Goal: Task Accomplishment & Management: Manage account settings

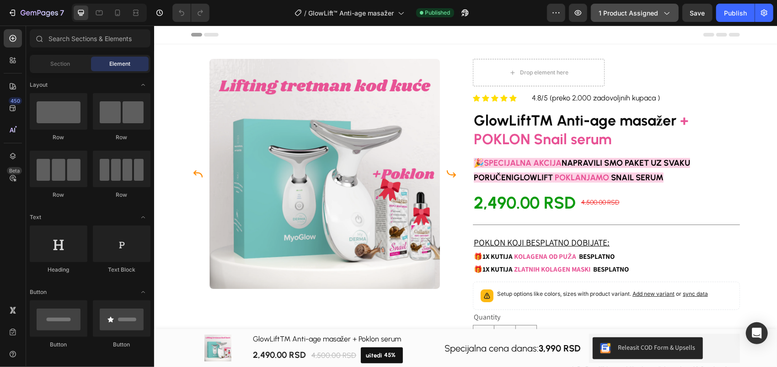
click at [650, 11] on span "1 product assigned" at bounding box center [627, 13] width 59 height 10
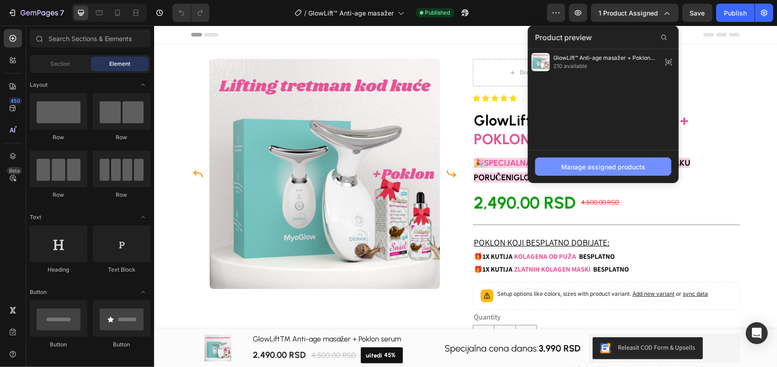
click at [595, 165] on div "Manage assigned products" at bounding box center [603, 167] width 84 height 10
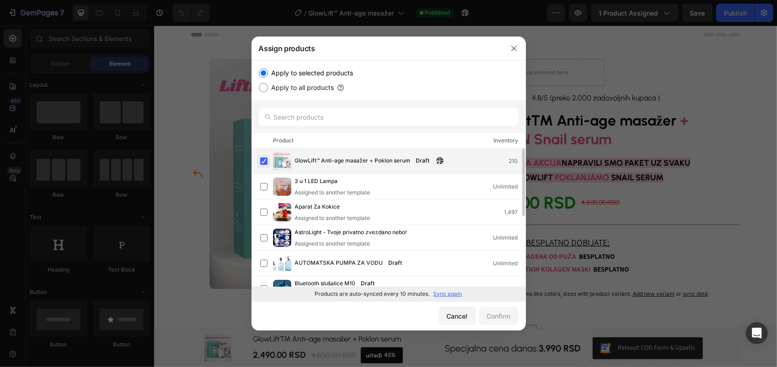
click at [261, 160] on label at bounding box center [263, 161] width 7 height 7
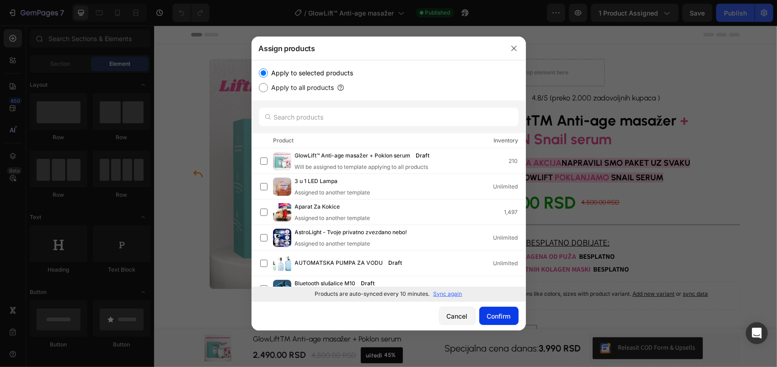
click at [501, 314] on div "Confirm" at bounding box center [499, 317] width 24 height 10
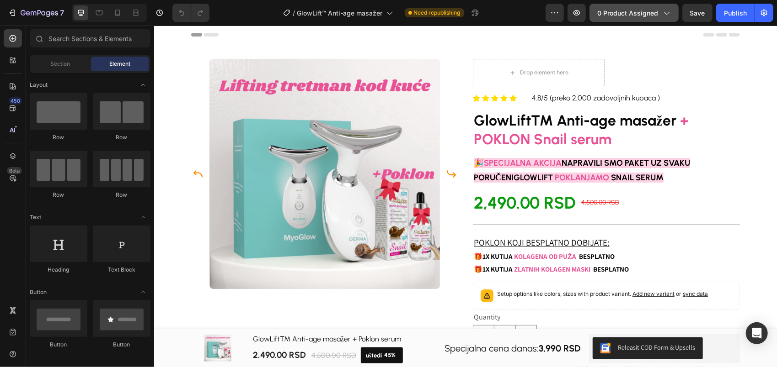
click at [661, 13] on div "0 product assigned" at bounding box center [634, 13] width 74 height 10
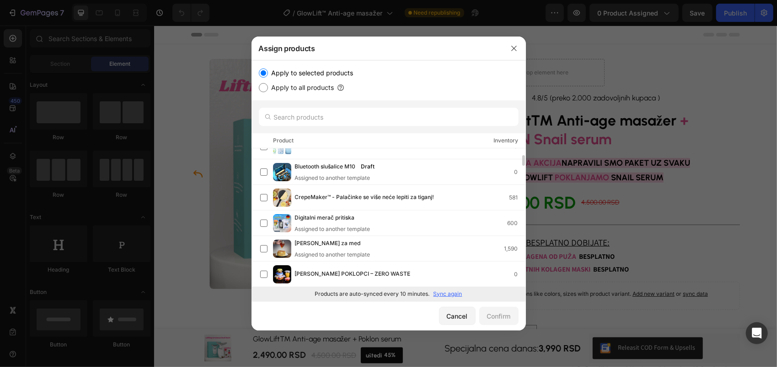
scroll to position [137, 0]
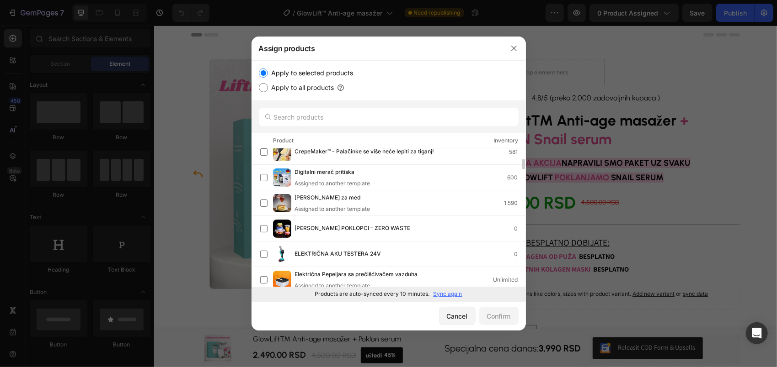
click at [448, 291] on p "Sync again" at bounding box center [447, 294] width 29 height 8
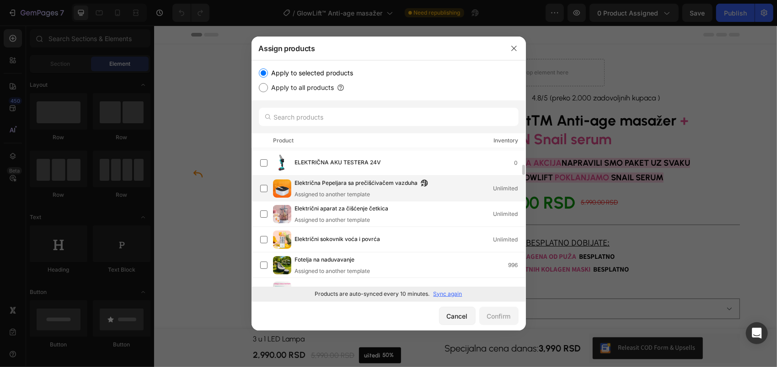
scroll to position [320, 0]
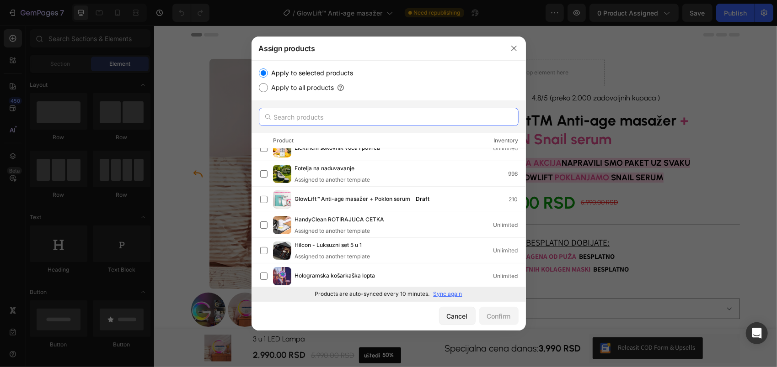
click at [357, 117] on input "text" at bounding box center [389, 117] width 260 height 18
paste input "GlowLift™ Anti-age masažer + Poklon serum"
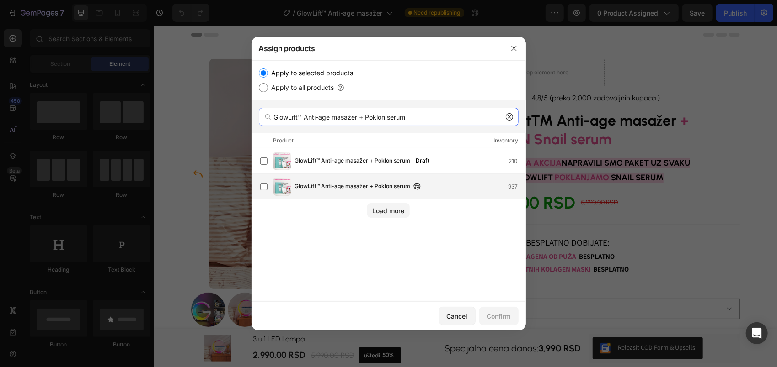
type input "GlowLift™ Anti-age masažer + Poklon serum"
click at [441, 185] on div "GlowLift™ Anti-age masažer + Poklon serum 937" at bounding box center [410, 187] width 230 height 10
click at [507, 314] on div "Confirm" at bounding box center [499, 317] width 24 height 10
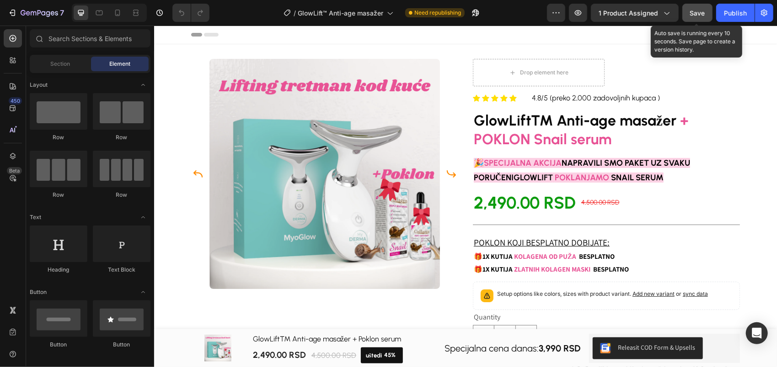
click at [698, 14] on span "Save" at bounding box center [697, 13] width 15 height 8
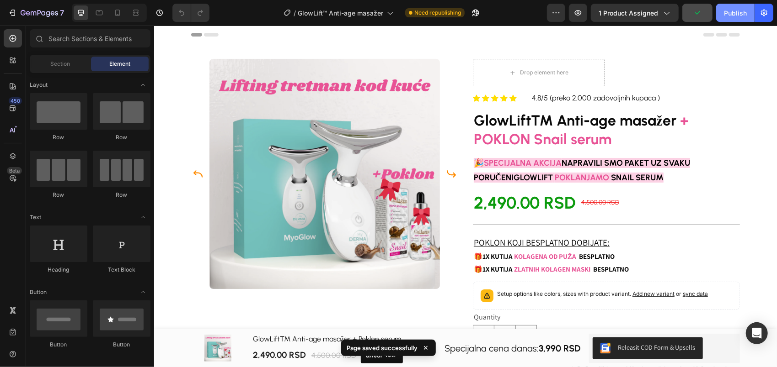
click at [728, 12] on div "Publish" at bounding box center [734, 13] width 23 height 10
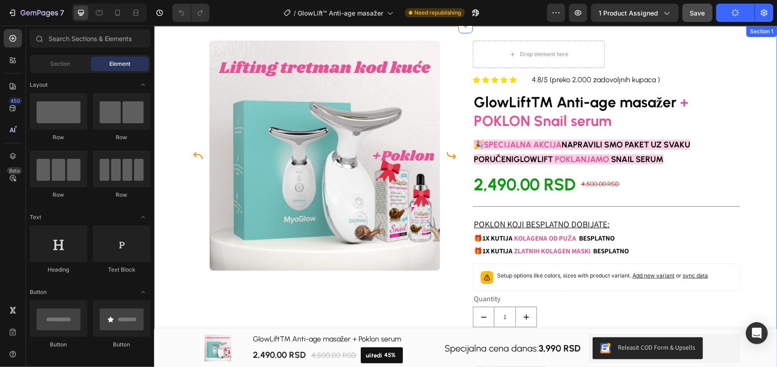
scroll to position [0, 0]
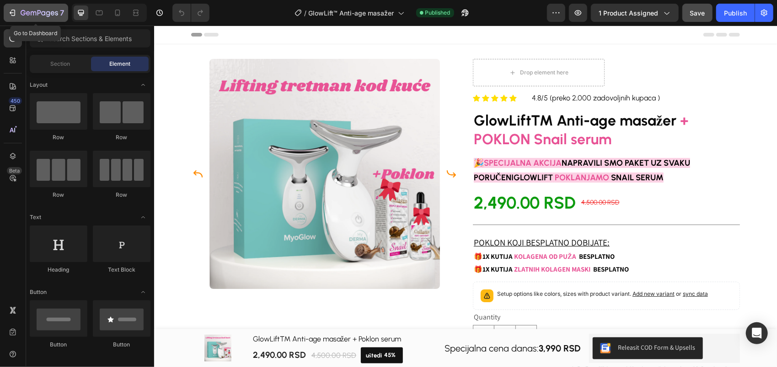
click at [14, 15] on icon "button" at bounding box center [12, 12] width 9 height 9
